Goal: Task Accomplishment & Management: Manage account settings

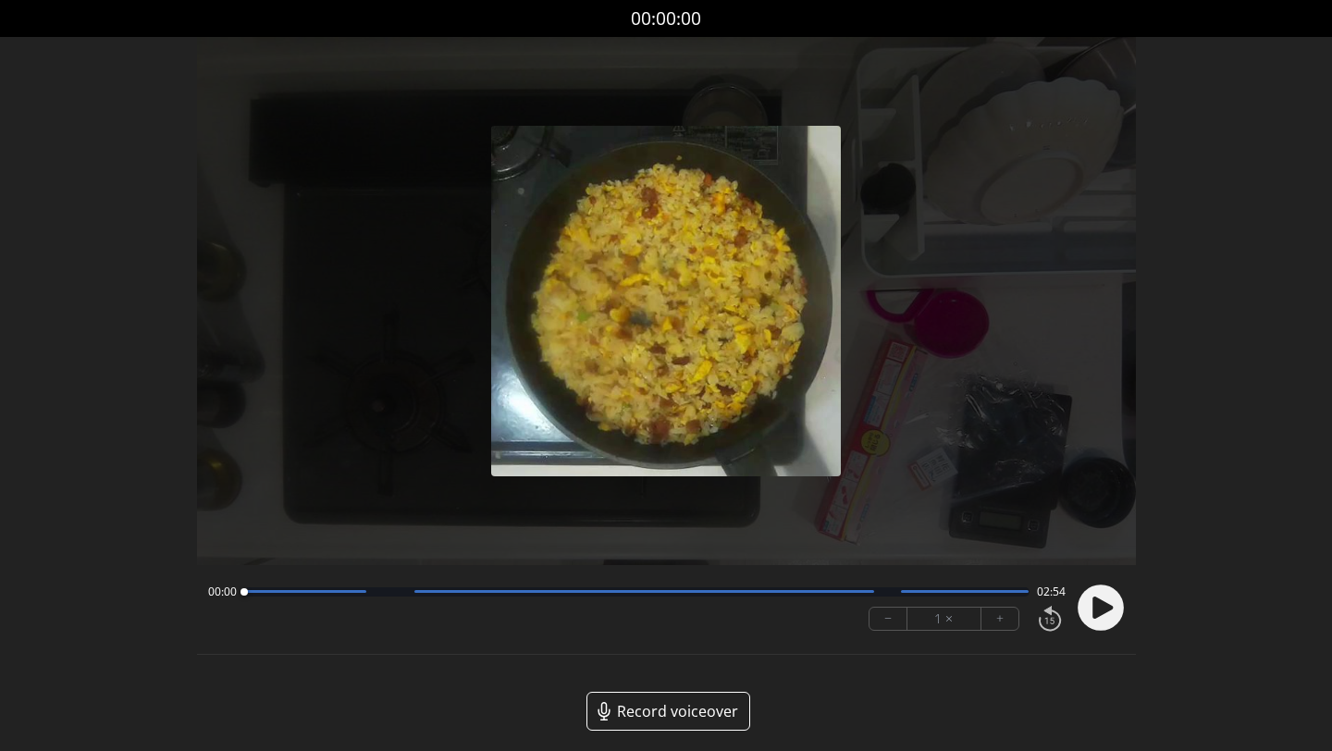
click at [1095, 596] on circle at bounding box center [1100, 607] width 46 height 46
click at [1115, 600] on circle at bounding box center [1100, 607] width 46 height 46
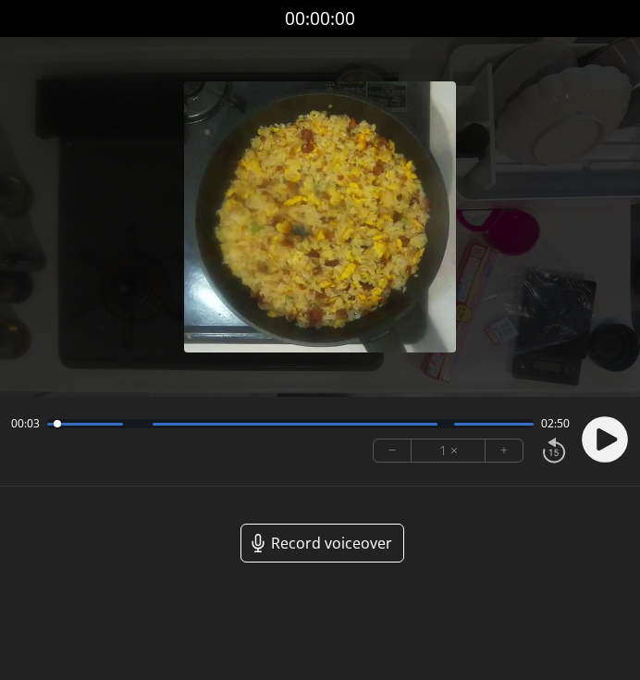
click at [601, 425] on circle at bounding box center [605, 439] width 46 height 46
click at [606, 446] on circle at bounding box center [605, 439] width 46 height 46
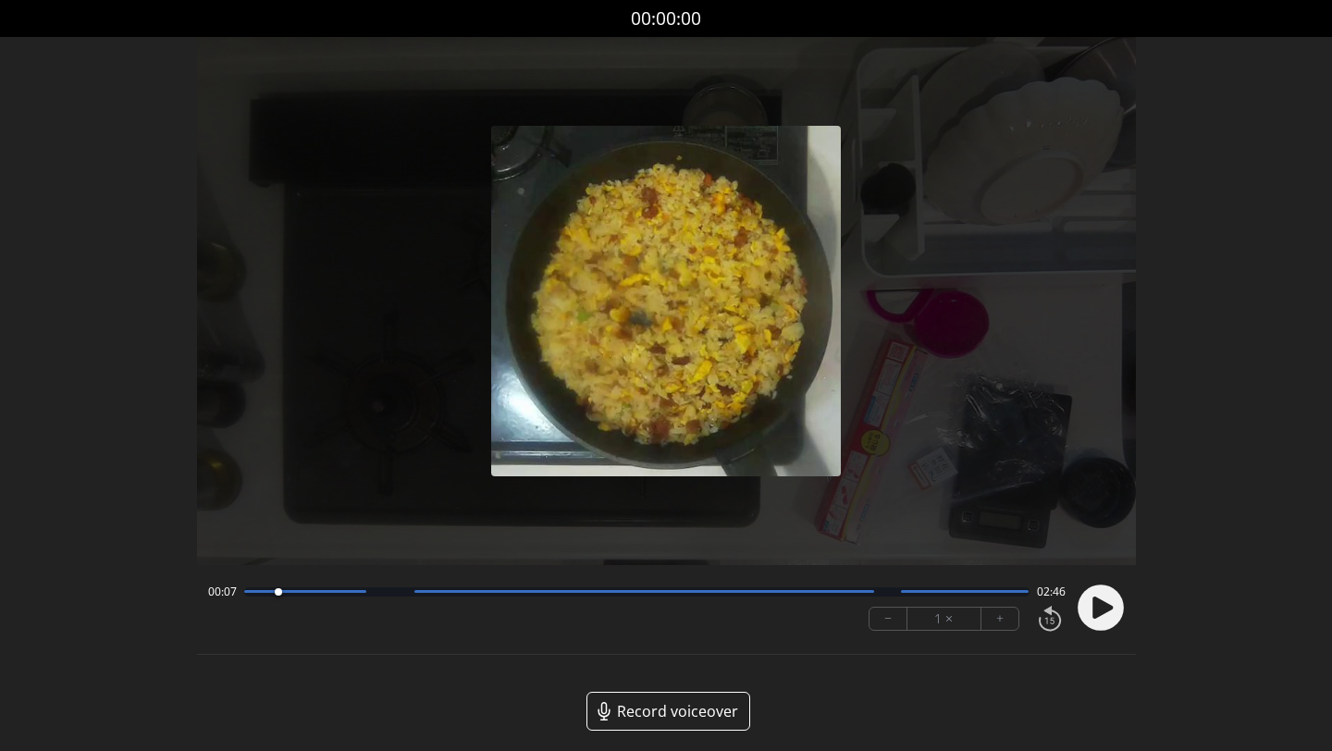
click at [94, 112] on div "Discard Recording? You will not be able to recover this once discarded. Cancel …" at bounding box center [666, 380] width 1332 height 760
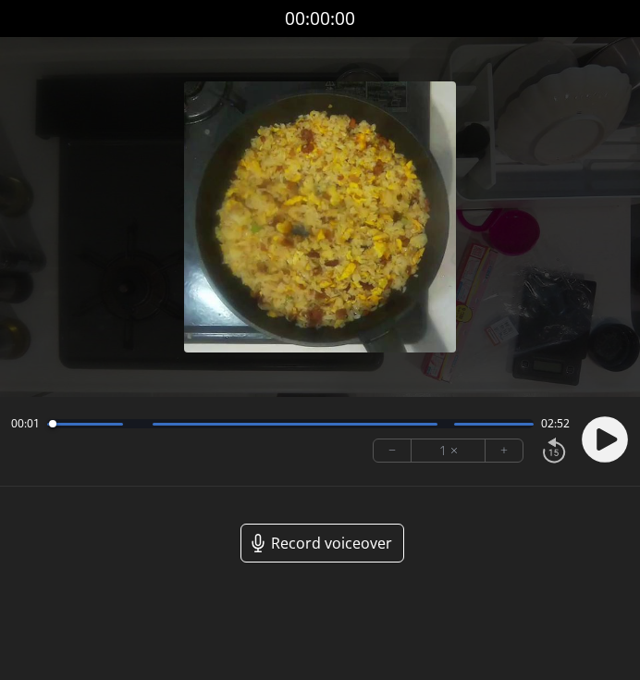
drag, startPoint x: 70, startPoint y: 425, endPoint x: 39, endPoint y: 425, distance: 31.4
click at [40, 425] on div at bounding box center [52, 424] width 25 height 25
click at [589, 436] on circle at bounding box center [605, 439] width 46 height 46
click at [61, 427] on div at bounding box center [290, 423] width 486 height 9
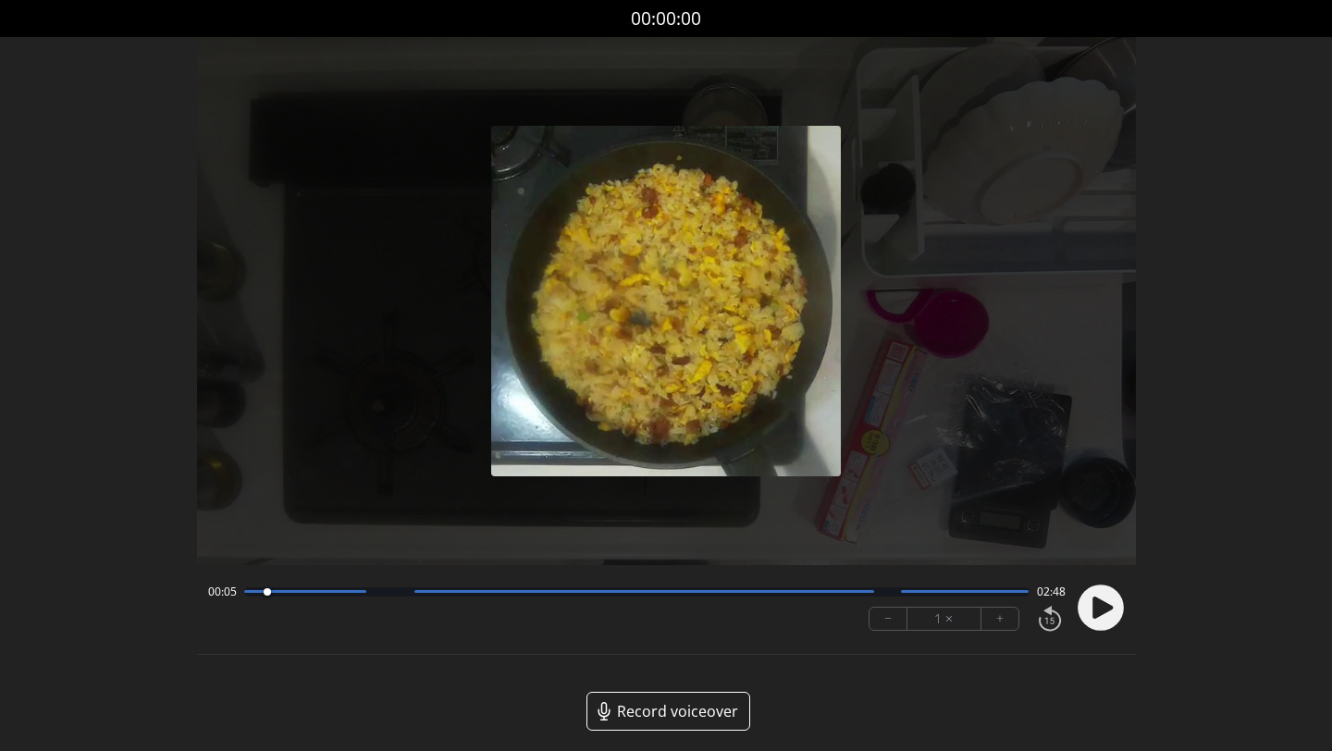
click at [264, 594] on div at bounding box center [267, 591] width 7 height 7
click at [1107, 616] on icon at bounding box center [1104, 606] width 5 height 19
click at [1107, 616] on circle at bounding box center [1100, 607] width 46 height 46
drag, startPoint x: 260, startPoint y: 594, endPoint x: 273, endPoint y: 598, distance: 13.7
click at [273, 598] on div at bounding box center [268, 592] width 25 height 25
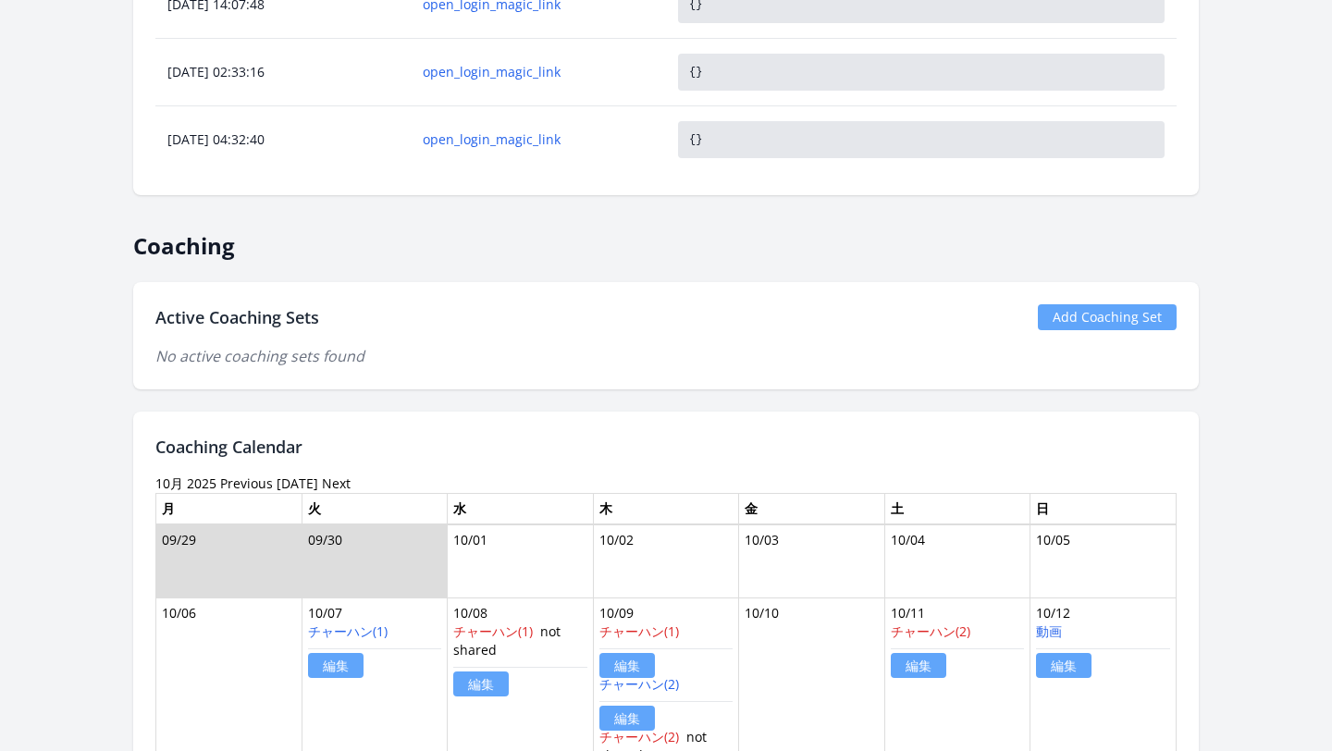
scroll to position [1426, 0]
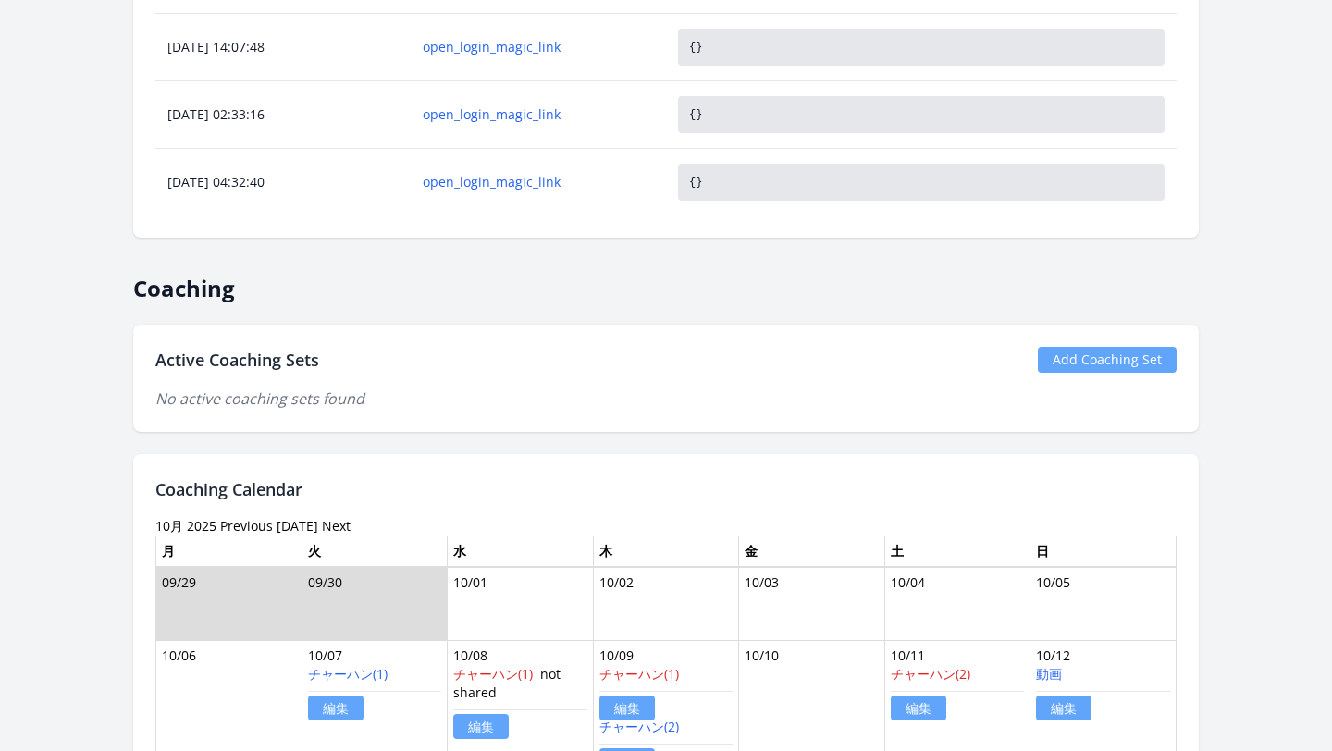
click at [1058, 361] on link "Add Coaching Set" at bounding box center [1107, 360] width 139 height 26
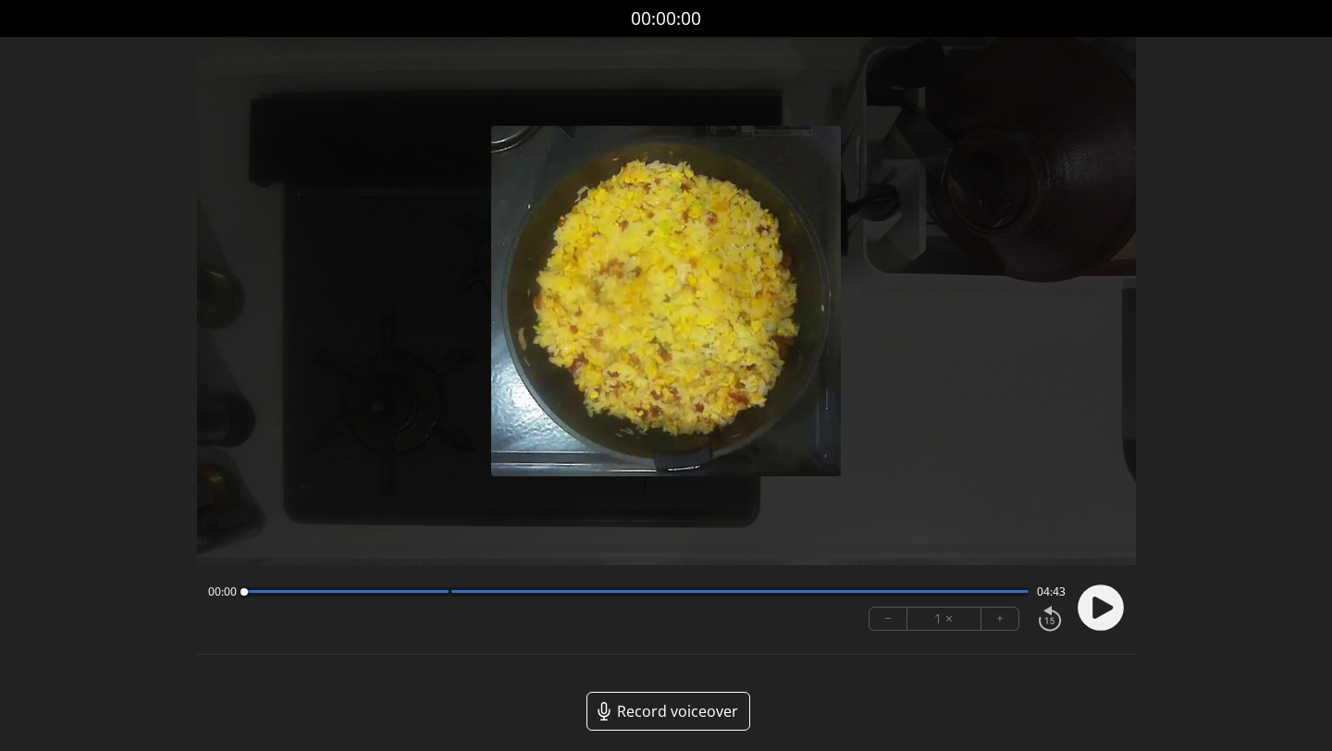
click at [1097, 614] on icon at bounding box center [1102, 608] width 20 height 22
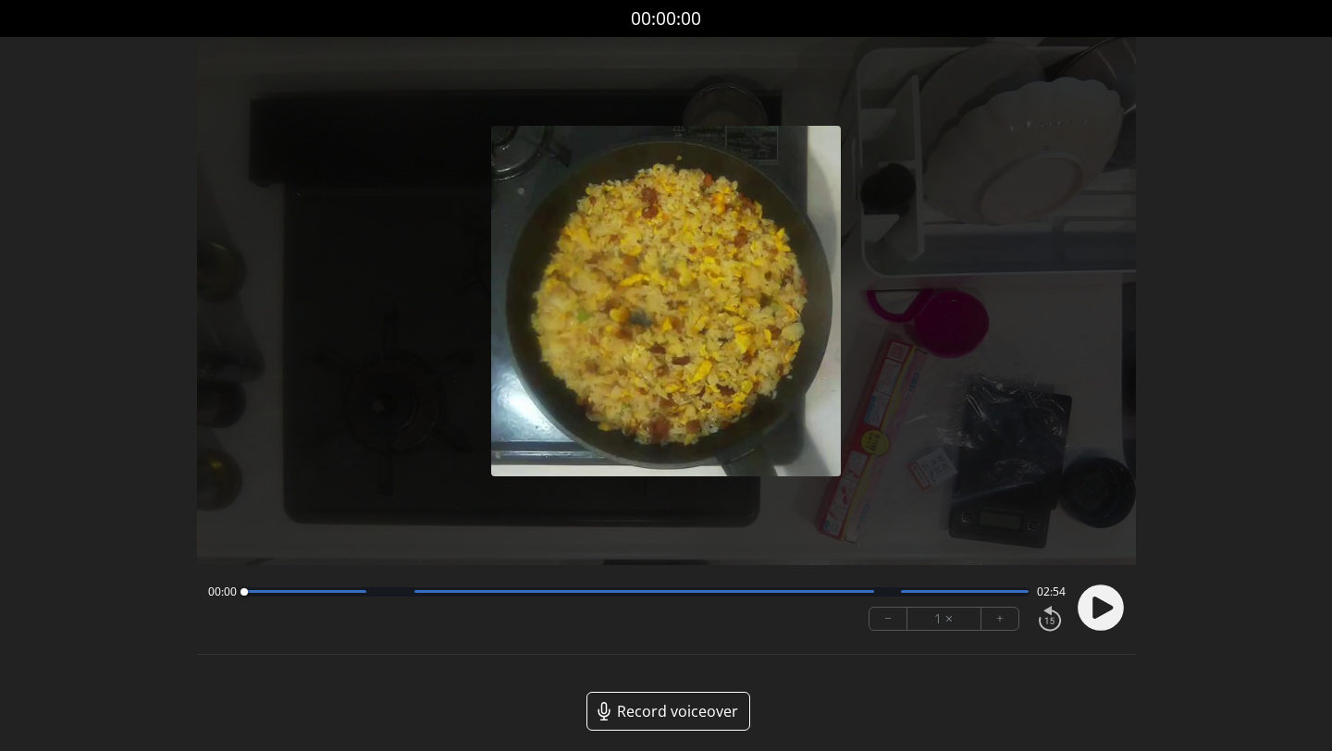
click at [1086, 606] on circle at bounding box center [1100, 607] width 46 height 46
click at [1100, 613] on circle at bounding box center [1100, 607] width 46 height 46
click at [1100, 613] on icon at bounding box center [1102, 608] width 20 height 22
click at [1099, 613] on circle at bounding box center [1100, 607] width 46 height 46
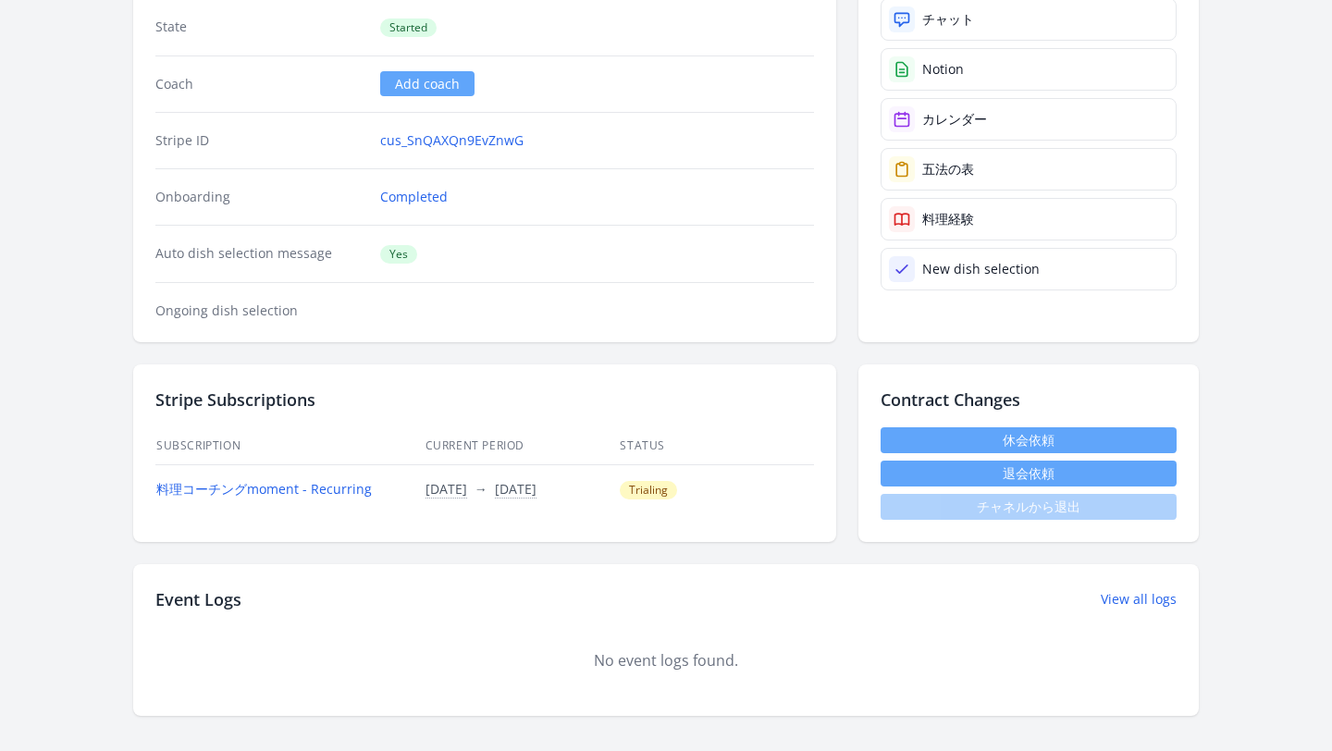
scroll to position [362, 0]
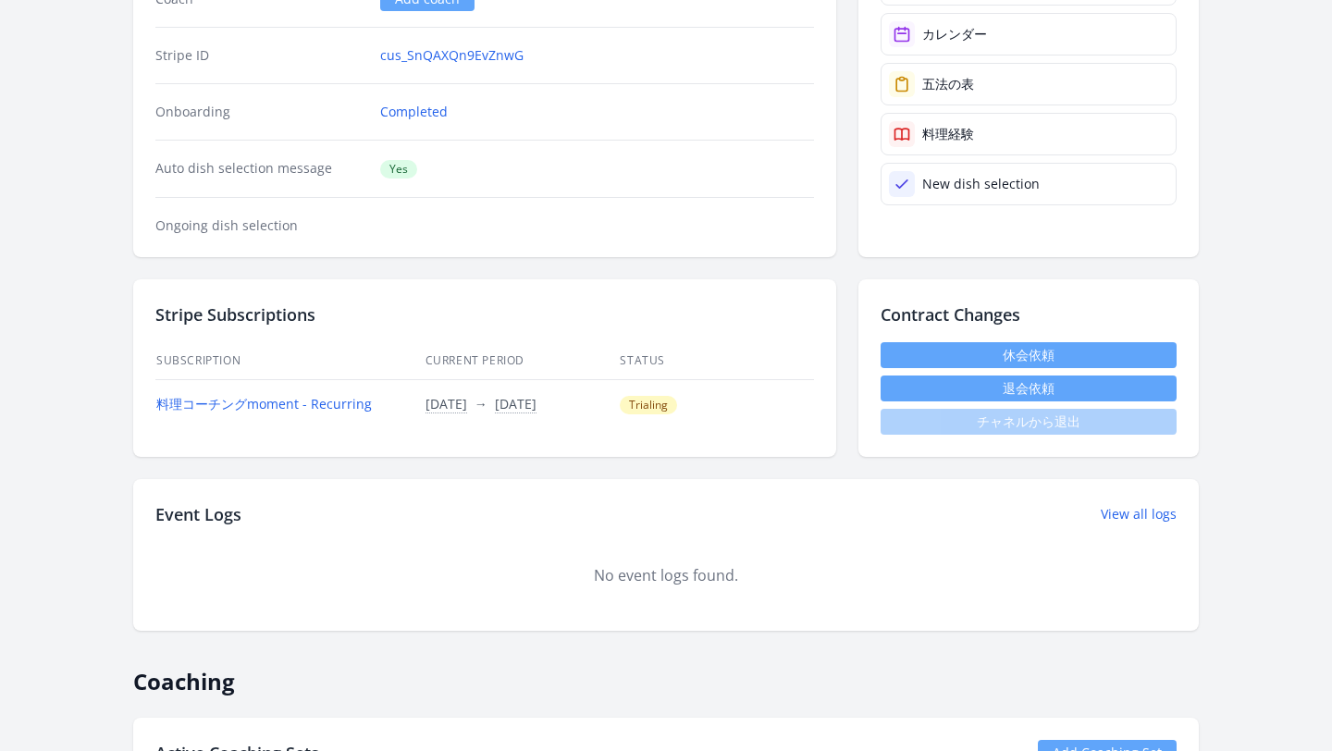
click at [933, 384] on button "退会依頼" at bounding box center [1028, 388] width 296 height 26
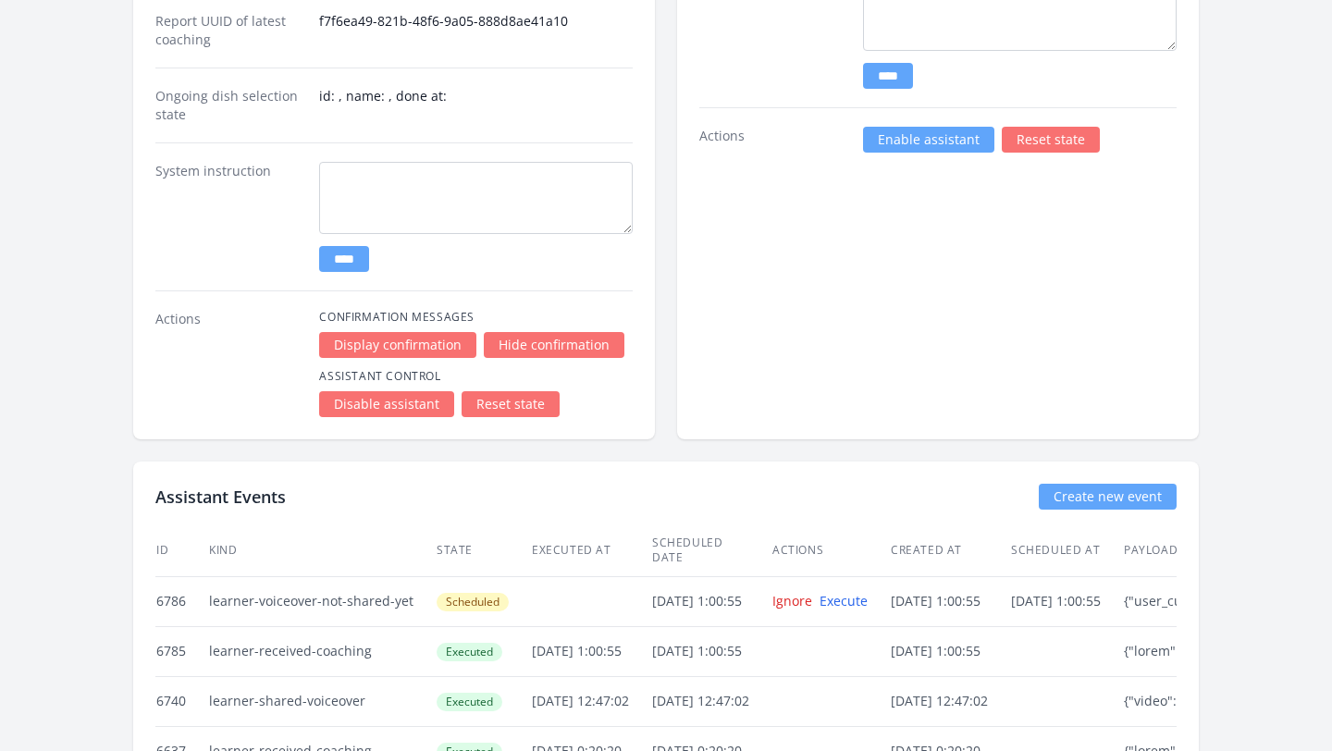
scroll to position [3366, 0]
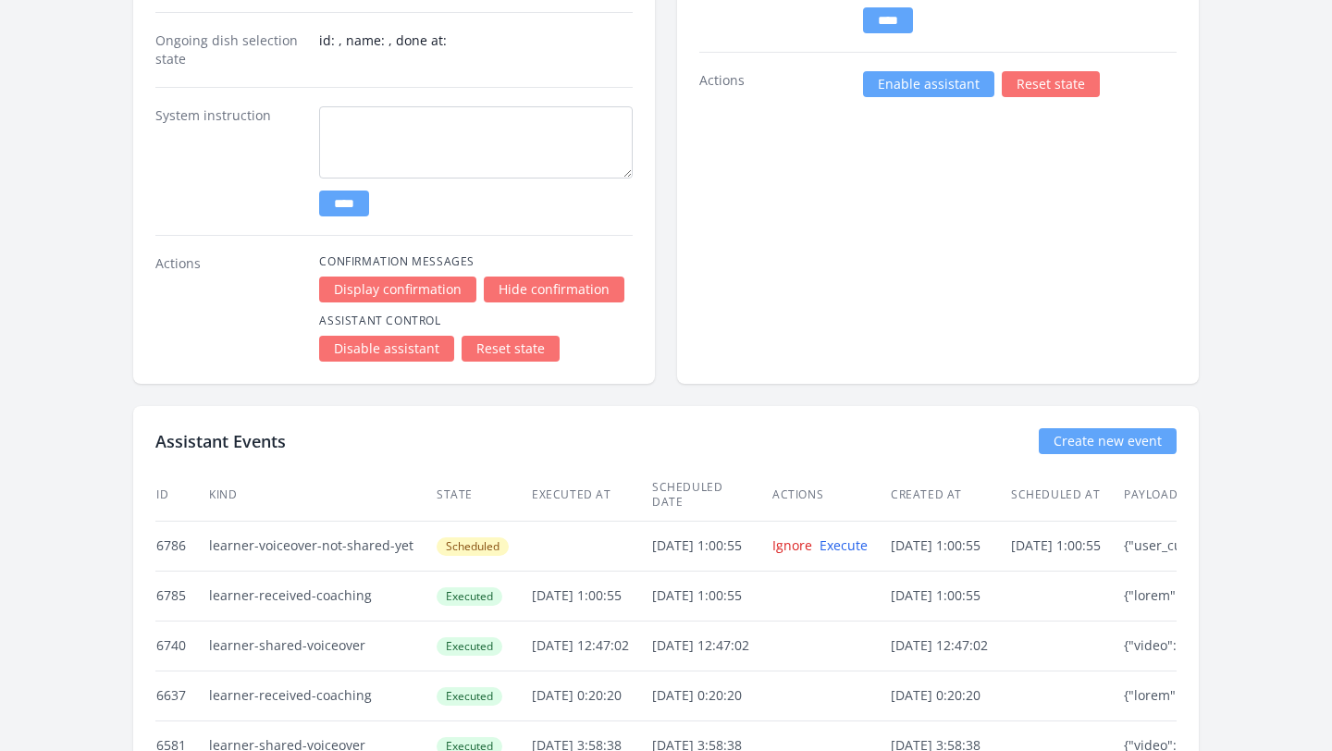
click at [1060, 441] on link "Create new event" at bounding box center [1108, 441] width 138 height 26
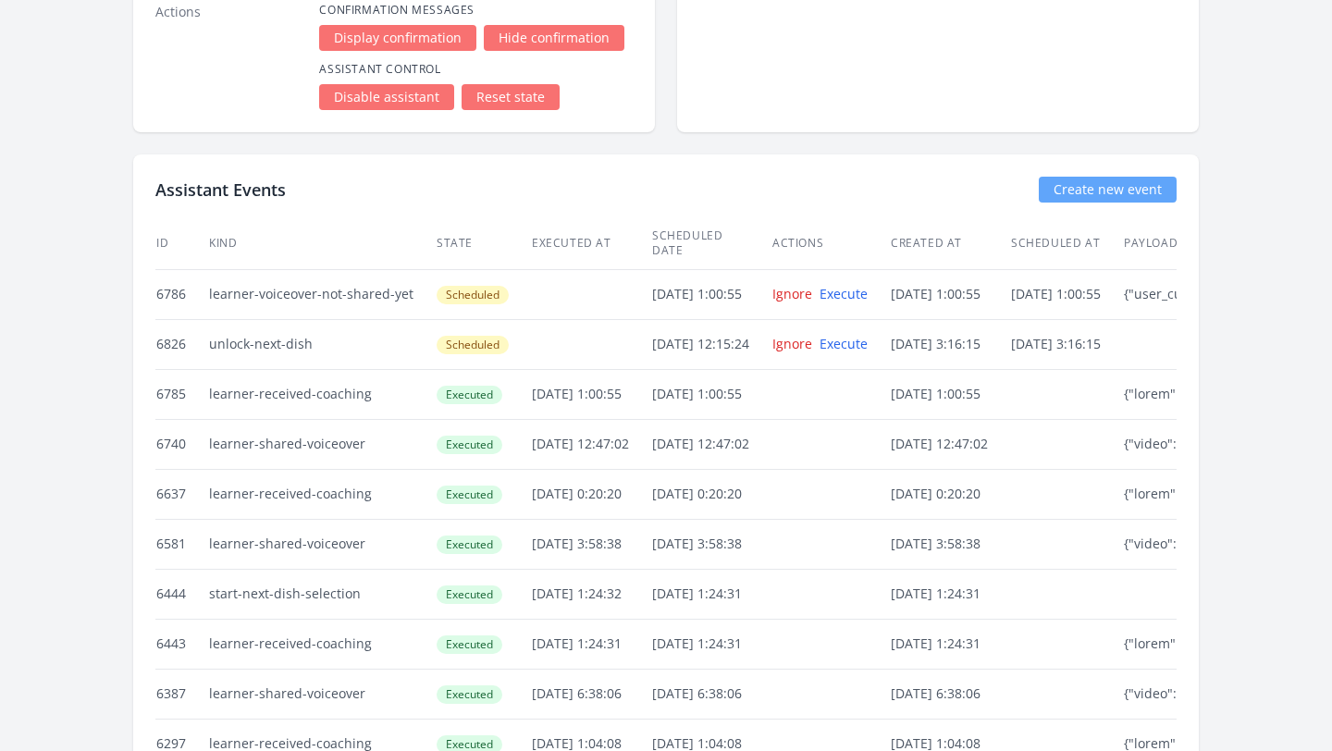
scroll to position [3686, 0]
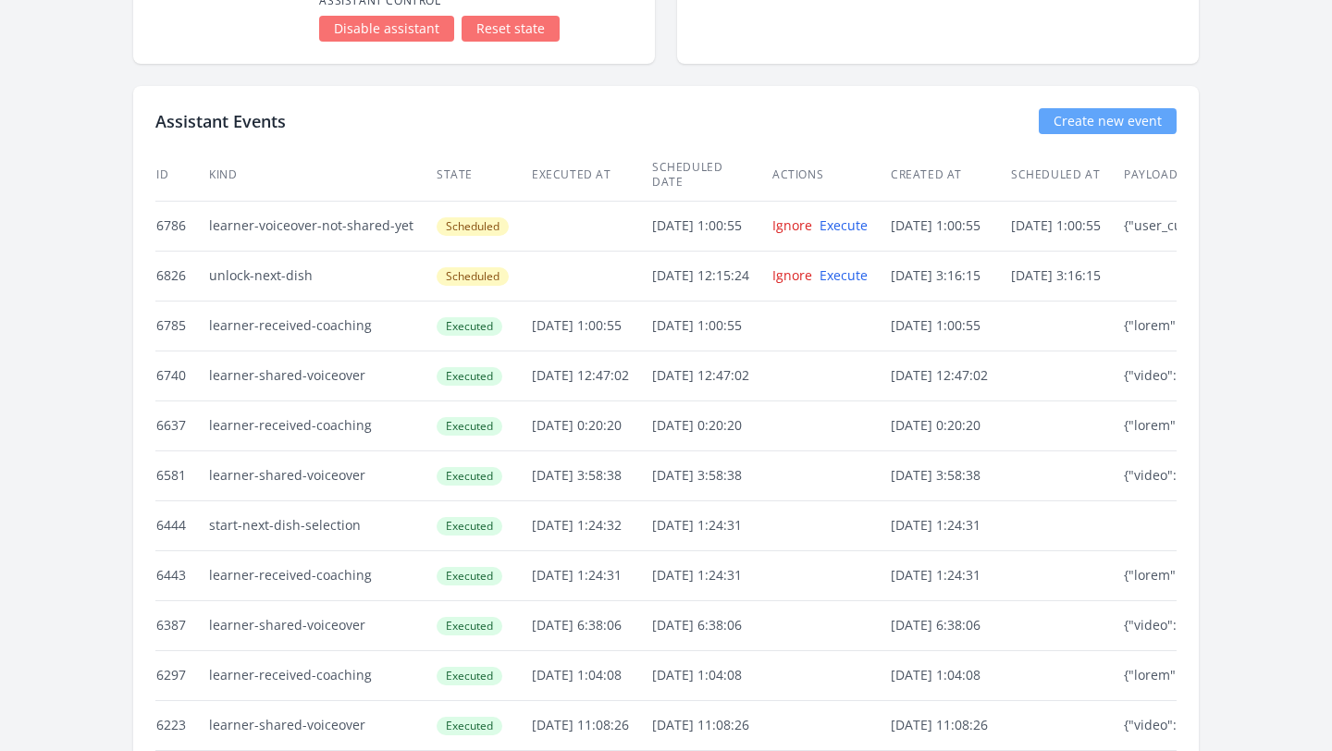
click at [1084, 116] on link "Create new event" at bounding box center [1108, 121] width 138 height 26
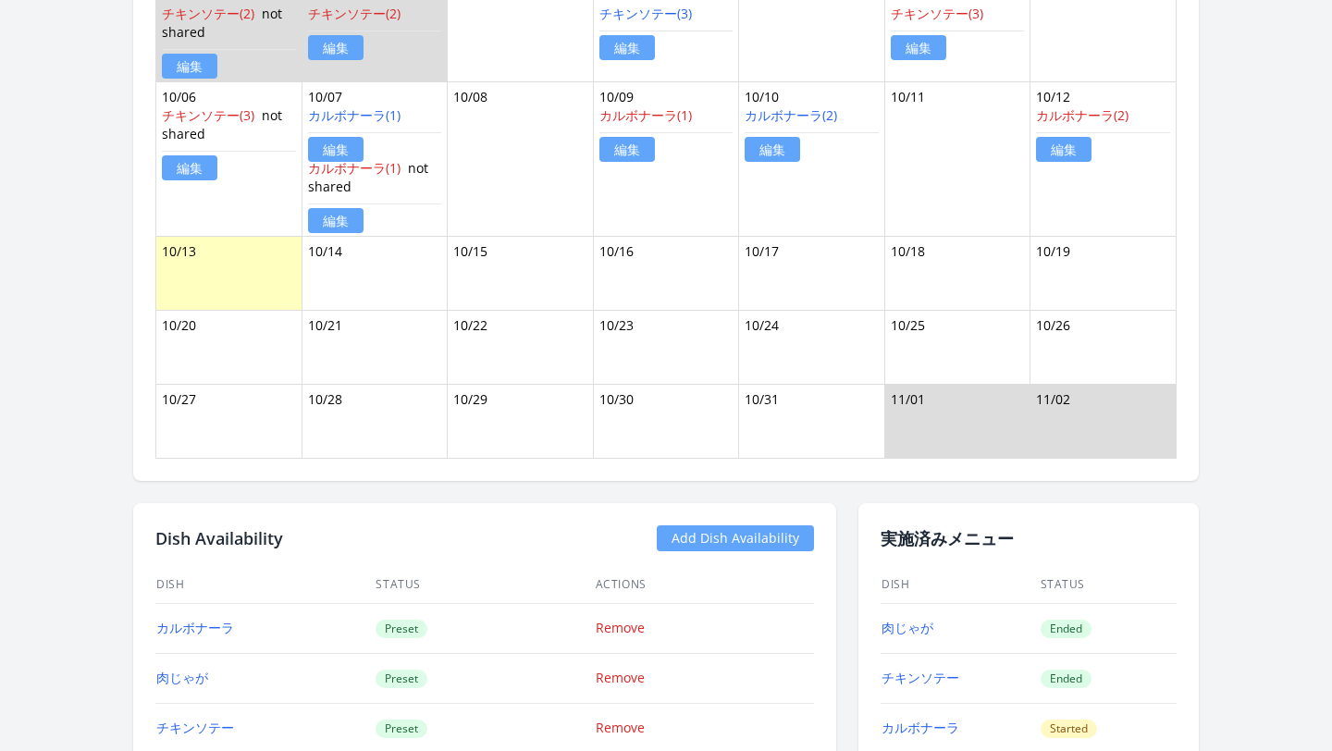
scroll to position [2102, 0]
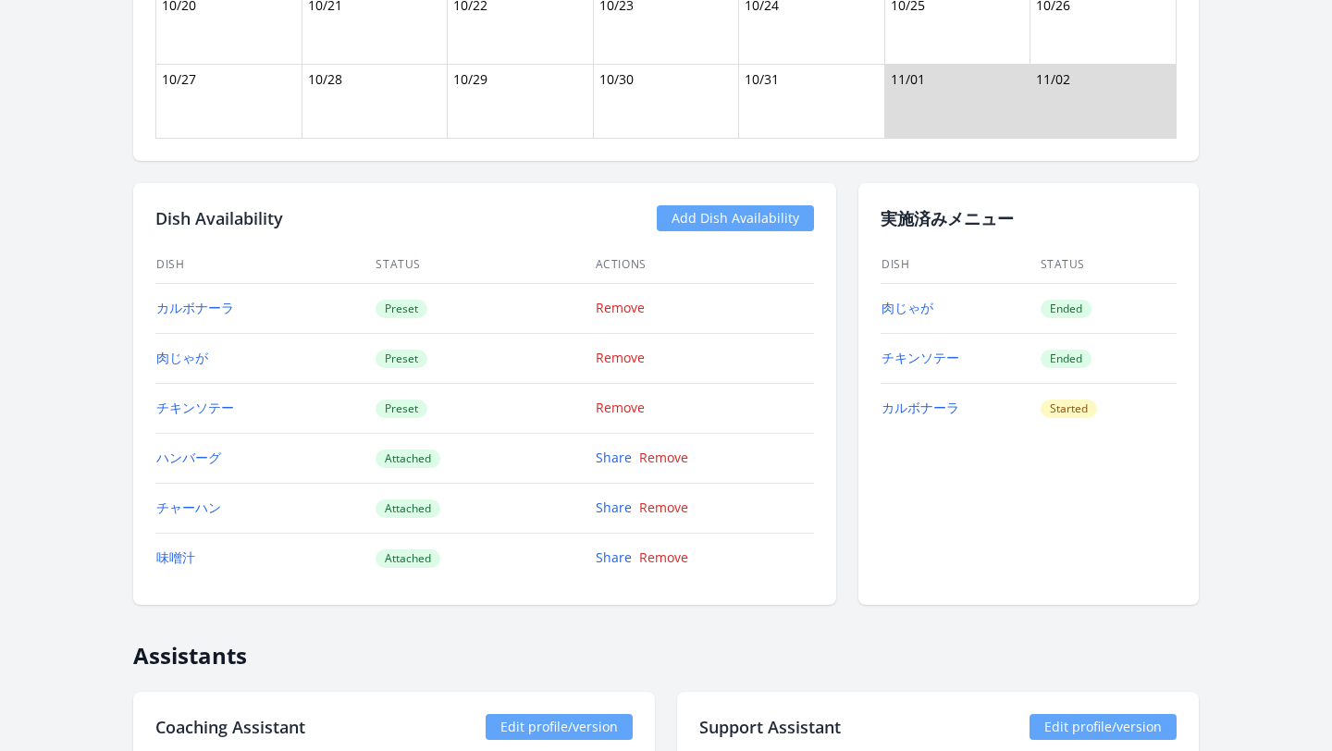
click at [671, 222] on link "Add Dish Availability" at bounding box center [735, 218] width 157 height 26
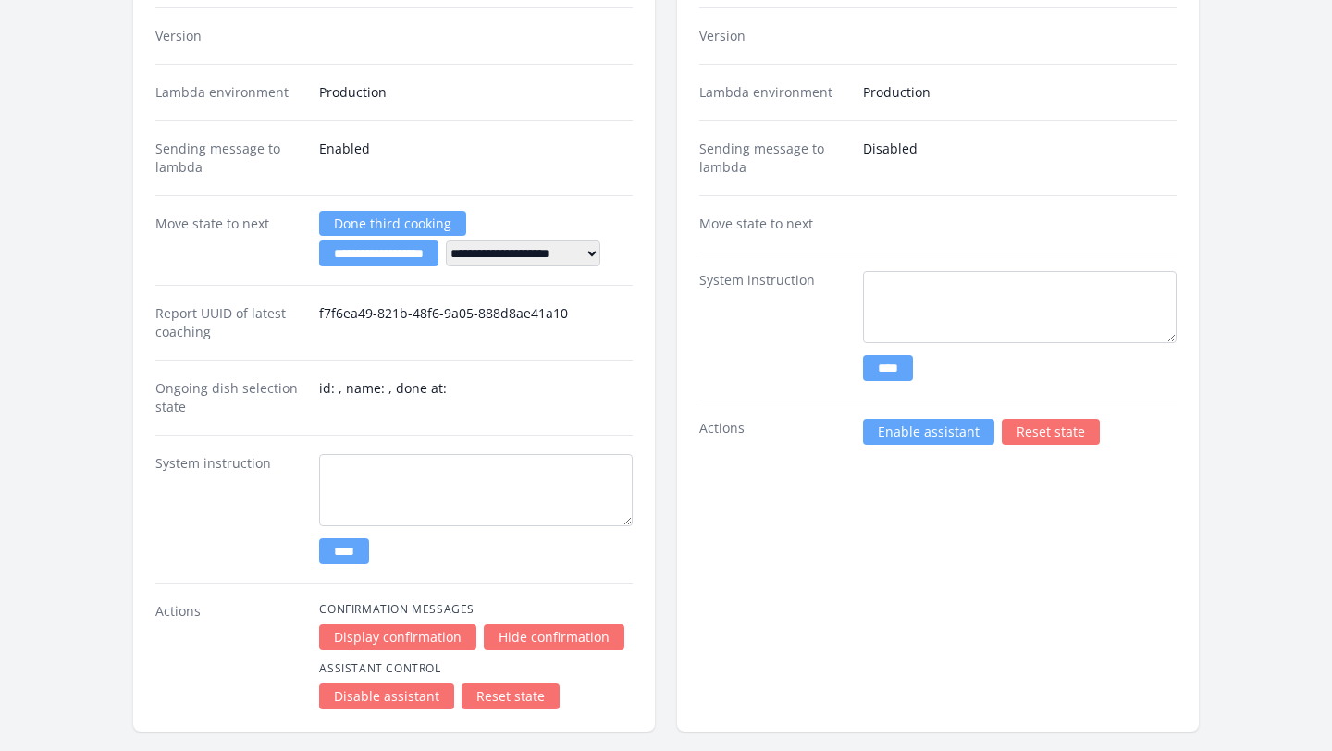
scroll to position [3049, 0]
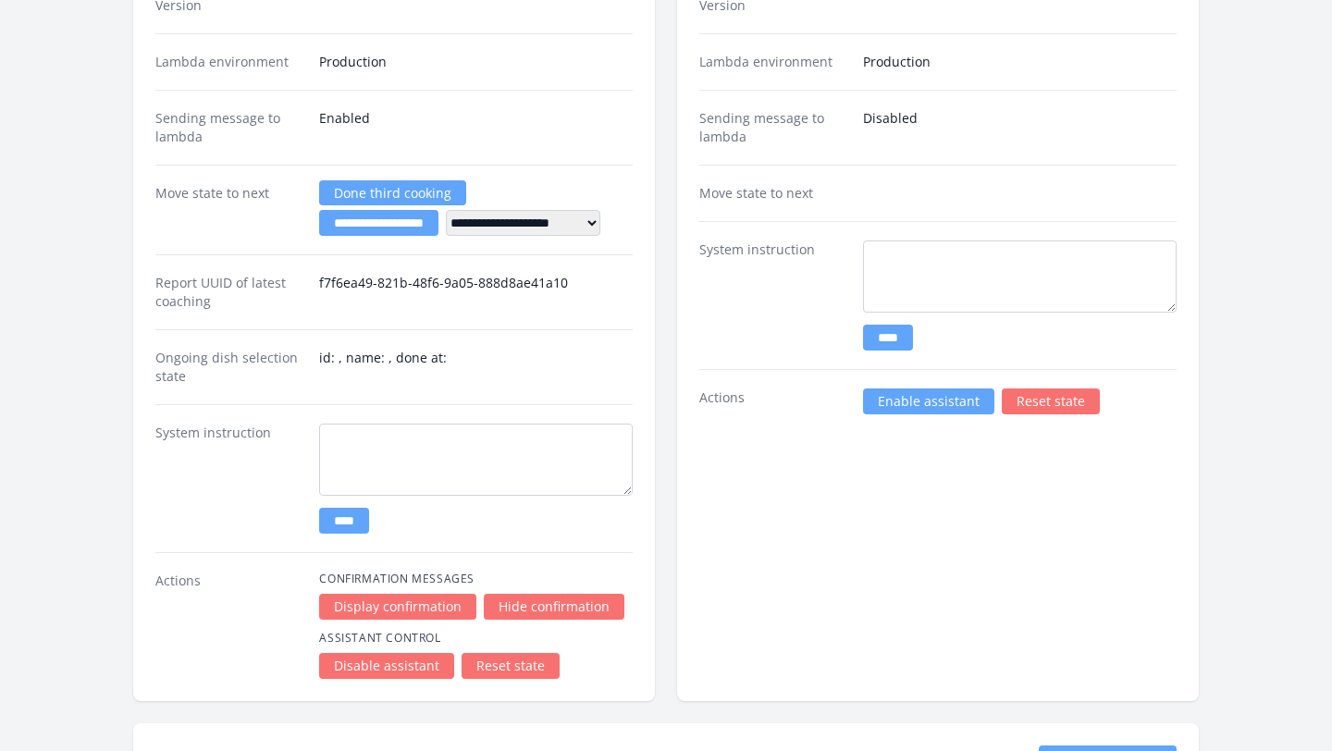
click at [896, 409] on link "Enable assistant" at bounding box center [928, 401] width 131 height 26
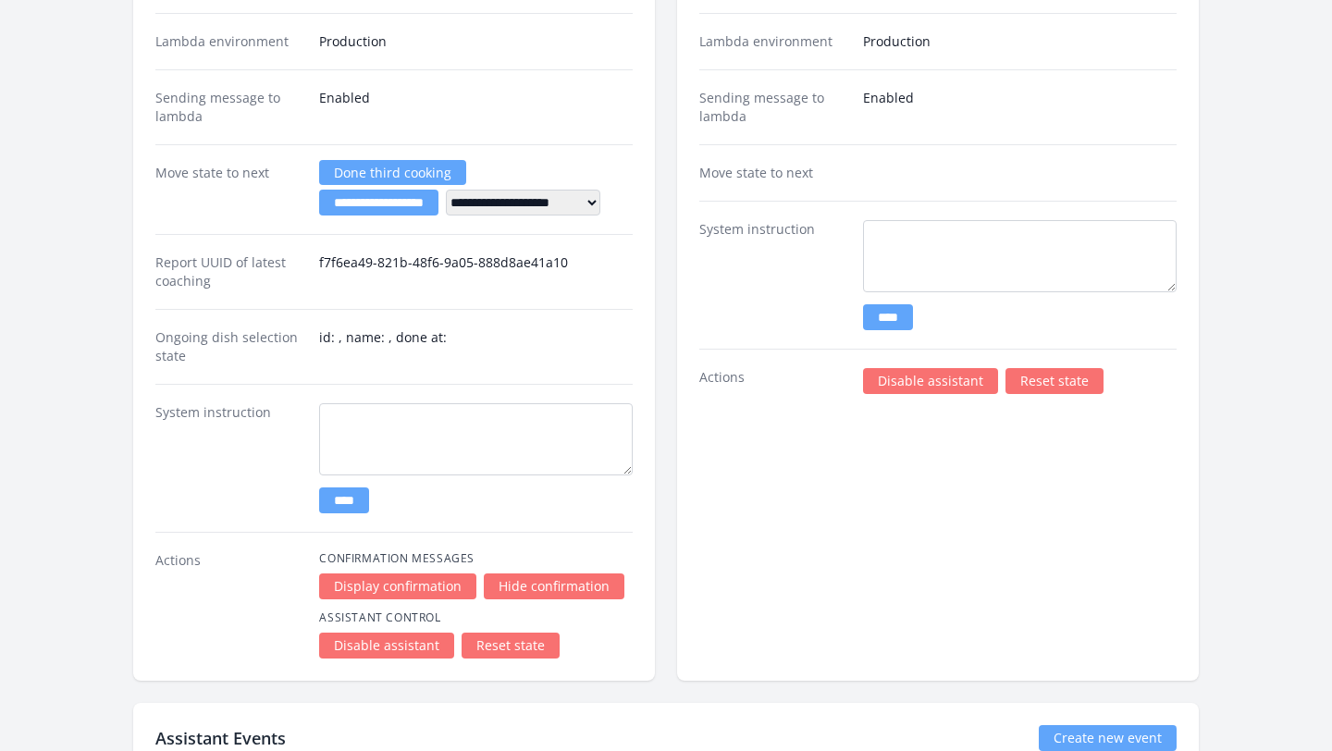
scroll to position [3641, 0]
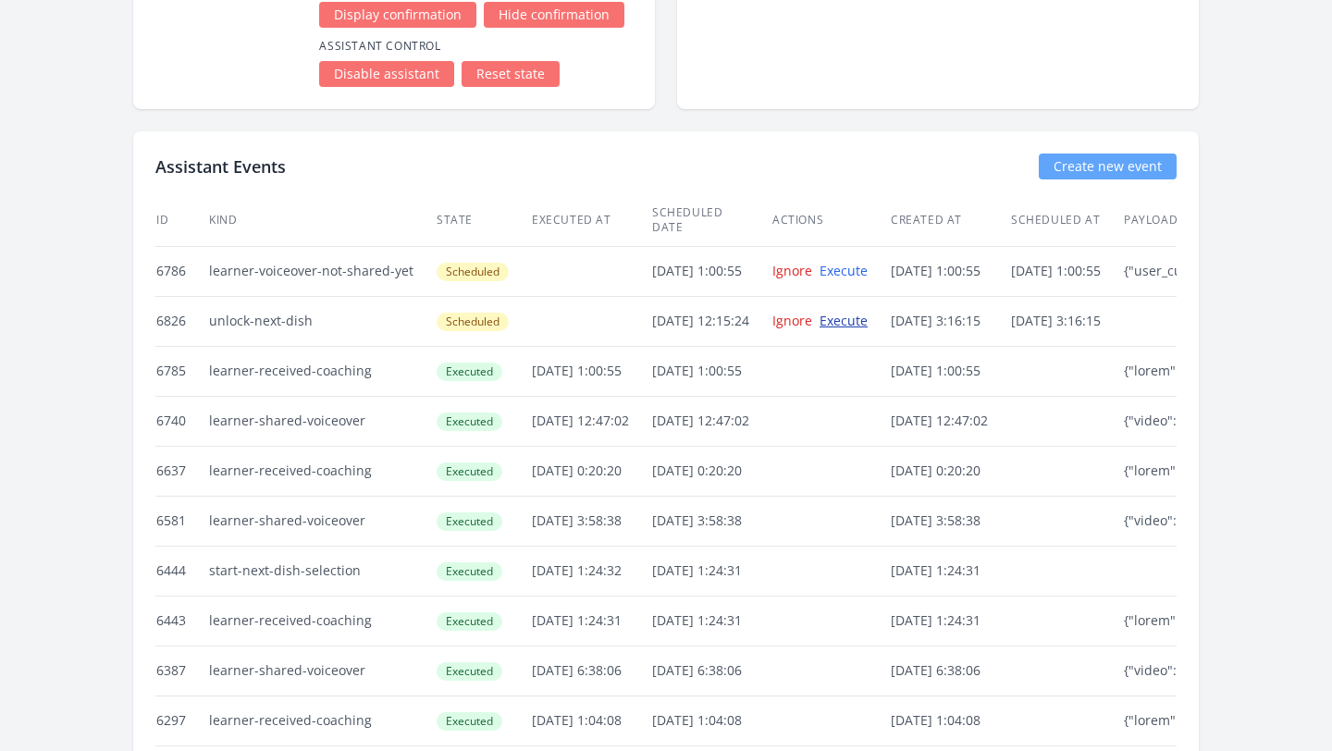
click at [867, 312] on link "Execute" at bounding box center [843, 321] width 48 height 18
